Goal: Obtain resource: Obtain resource

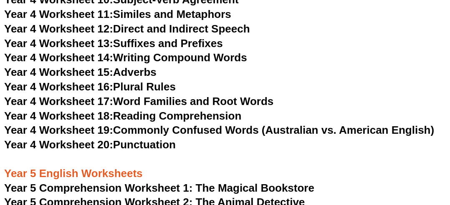
scroll to position [3539, 0]
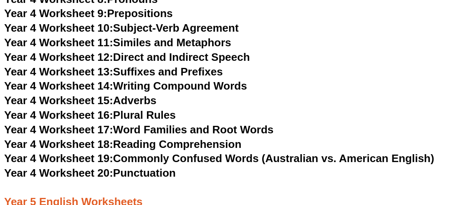
click at [69, 175] on span "Year 4 Worksheet 20:" at bounding box center [58, 173] width 109 height 13
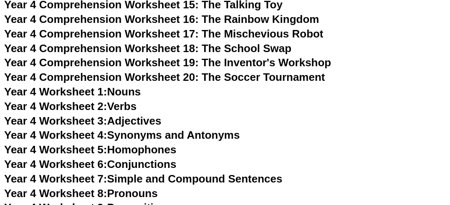
scroll to position [3330, 0]
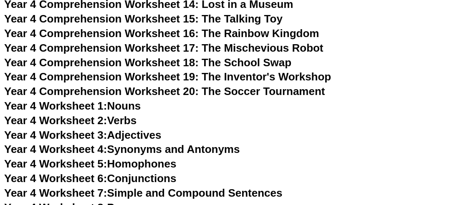
click at [74, 105] on span "Year 4 Worksheet 1:" at bounding box center [55, 106] width 103 height 13
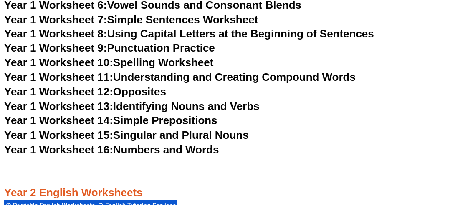
scroll to position [1660, 0]
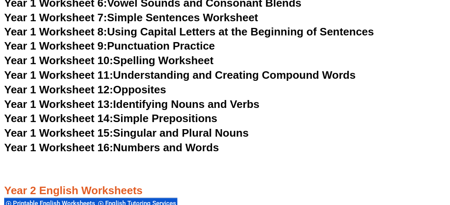
click at [142, 30] on link "Year 1 Worksheet 8: Using Capital Letters at the Beginning of Sentences" at bounding box center [189, 32] width 370 height 13
click at [141, 46] on link "Year 1 Worksheet 9: Punctuation Practice" at bounding box center [109, 46] width 211 height 13
click at [141, 63] on link "Year 1 Worksheet 10: Spelling Worksheet" at bounding box center [109, 61] width 210 height 13
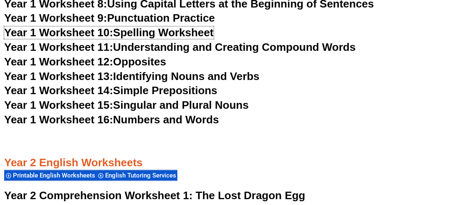
scroll to position [1702, 0]
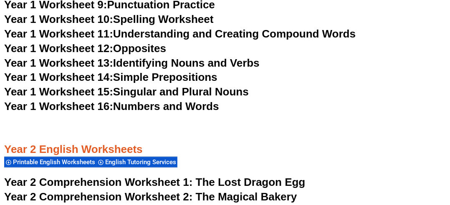
click at [145, 64] on link "Year 1 Worksheet 13: Identifying Nouns and Verbs" at bounding box center [132, 63] width 256 height 13
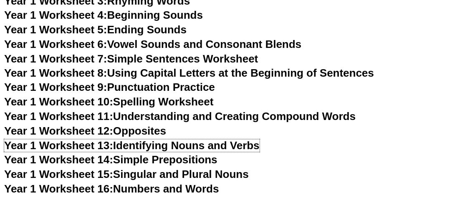
scroll to position [1618, 0]
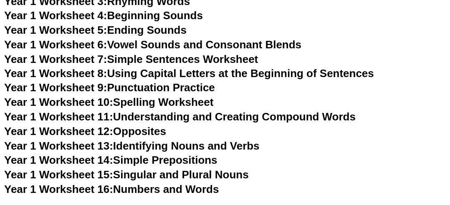
click at [166, 61] on link "Year 1 Worksheet 7: Simple Sentences Worksheet" at bounding box center [131, 59] width 254 height 13
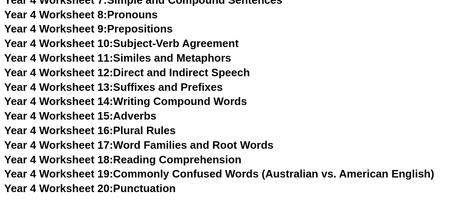
scroll to position [3539, 0]
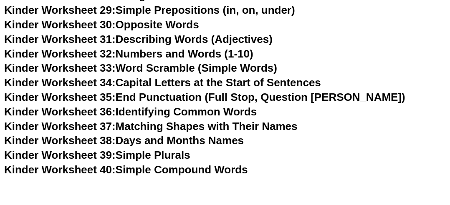
scroll to position [735, 0]
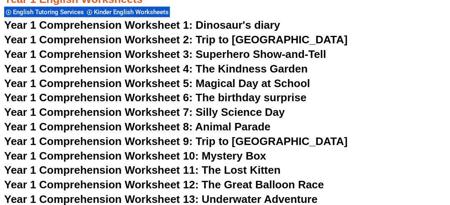
scroll to position [1027, 0]
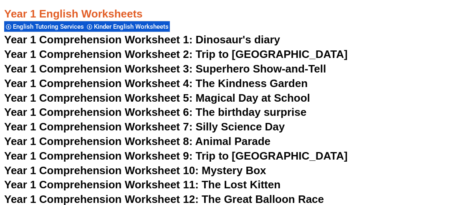
click at [133, 38] on span "Year 1 Comprehension Worksheet 1: Dinosaur's diary" at bounding box center [142, 39] width 276 height 13
